Goal: Transaction & Acquisition: Purchase product/service

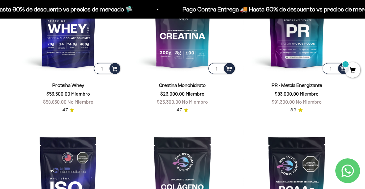
scroll to position [248, 0]
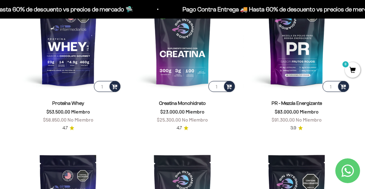
click at [190, 64] on img at bounding box center [182, 39] width 107 height 107
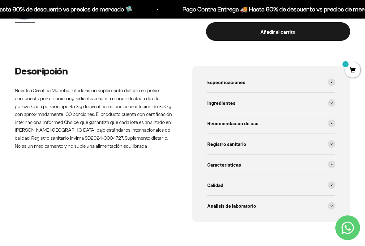
scroll to position [244, 0]
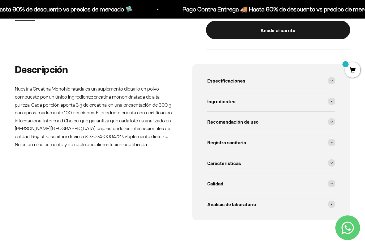
click at [321, 76] on div "Especificaciones" at bounding box center [271, 81] width 128 height 20
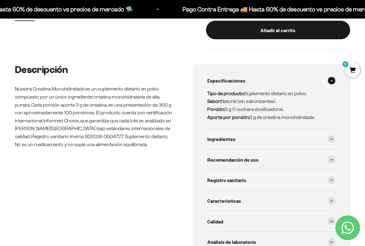
click at [318, 78] on div "Especificaciones" at bounding box center [271, 81] width 128 height 20
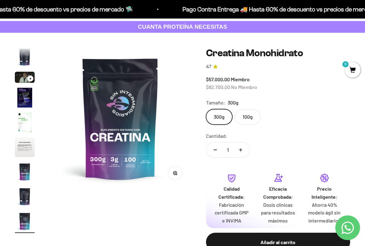
scroll to position [38, 0]
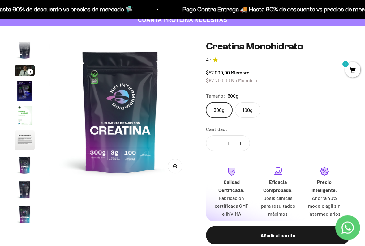
click at [30, 106] on img "Ir al artículo 5" at bounding box center [25, 116] width 20 height 20
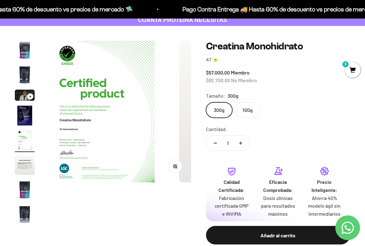
scroll to position [0, 0]
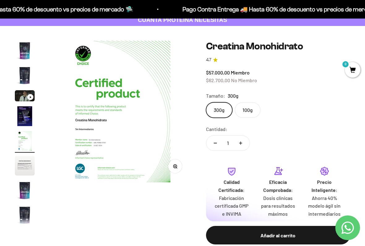
click at [29, 165] on img "Ir al artículo 6" at bounding box center [25, 166] width 20 height 20
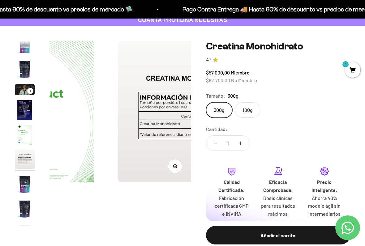
scroll to position [11, 0]
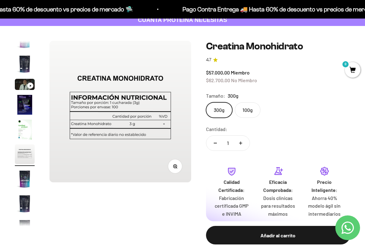
click at [21, 181] on img "Ir al artículo 7" at bounding box center [25, 179] width 20 height 20
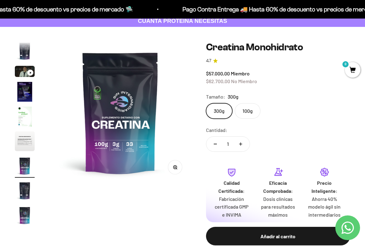
scroll to position [37, 0]
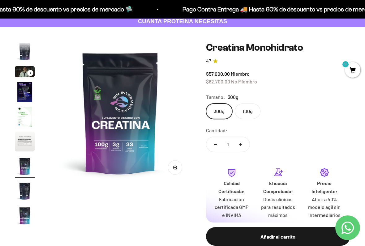
click at [211, 89] on safe-sticky "Creatina Monohidrato 4.7 $57.000,00 Miembro $62.700,00 No Miembro Calidad de lí…" at bounding box center [278, 149] width 144 height 214
click at [28, 110] on img "Ir al artículo 5" at bounding box center [25, 117] width 20 height 20
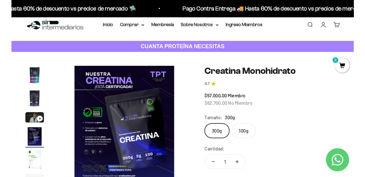
scroll to position [0, 0]
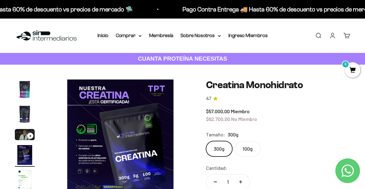
click at [320, 36] on link "Buscar" at bounding box center [318, 35] width 7 height 7
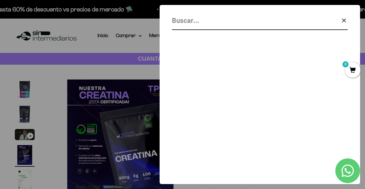
click at [311, 24] on input "Buscar" at bounding box center [244, 20] width 144 height 11
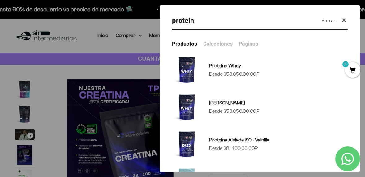
type input "protein"
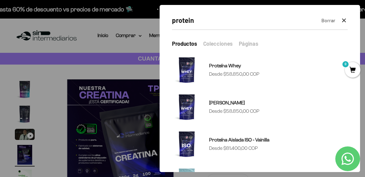
click at [274, 74] on link "Proteína Whey Precio de oferta Desde $58.850,00 COP" at bounding box center [260, 70] width 176 height 30
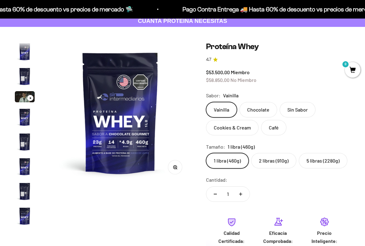
scroll to position [298, 0]
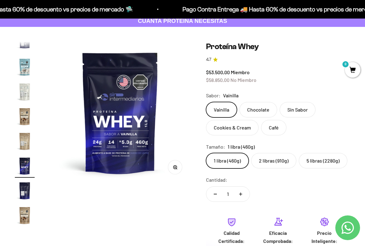
click at [313, 158] on label "5 libras (2280g)" at bounding box center [323, 160] width 49 height 15
click at [206, 153] on input "5 libras (2280g)" at bounding box center [206, 153] width 0 height 0
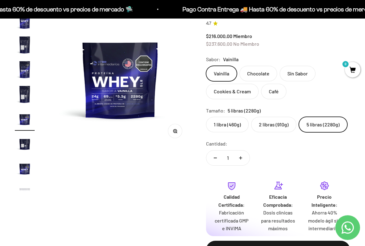
scroll to position [74, 0]
click at [24, 144] on img "Ir al artículo 11" at bounding box center [25, 144] width 20 height 20
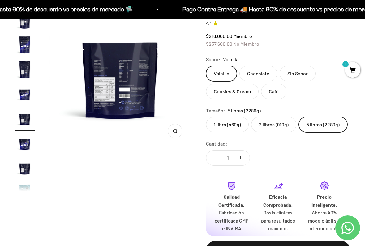
scroll to position [135, 0]
click at [104, 99] on img at bounding box center [120, 77] width 142 height 142
click at [115, 97] on img at bounding box center [120, 77] width 142 height 142
click at [172, 133] on button "Zoom" at bounding box center [175, 131] width 14 height 14
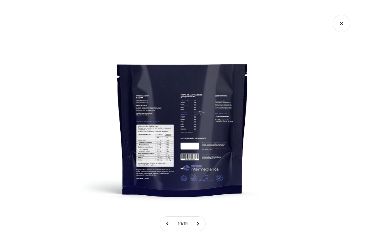
click at [342, 23] on icon "Cerrar galería" at bounding box center [341, 23] width 3 height 3
